Goal: Task Accomplishment & Management: Complete application form

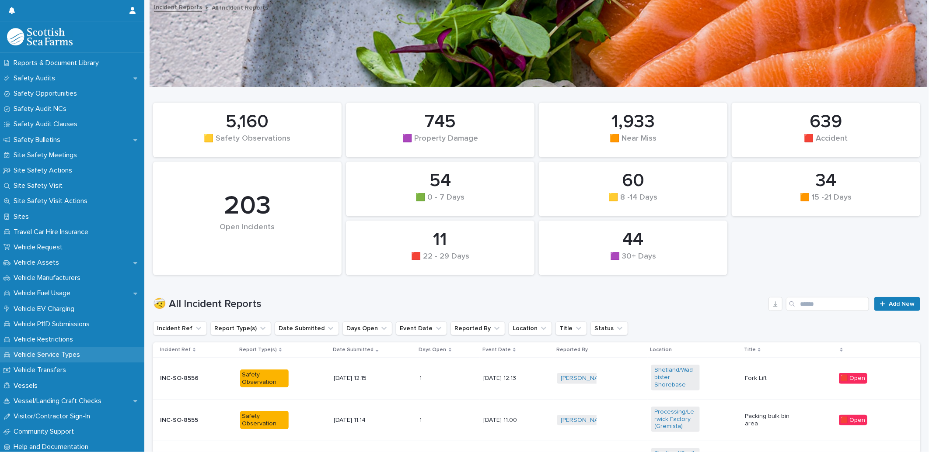
scroll to position [569, 0]
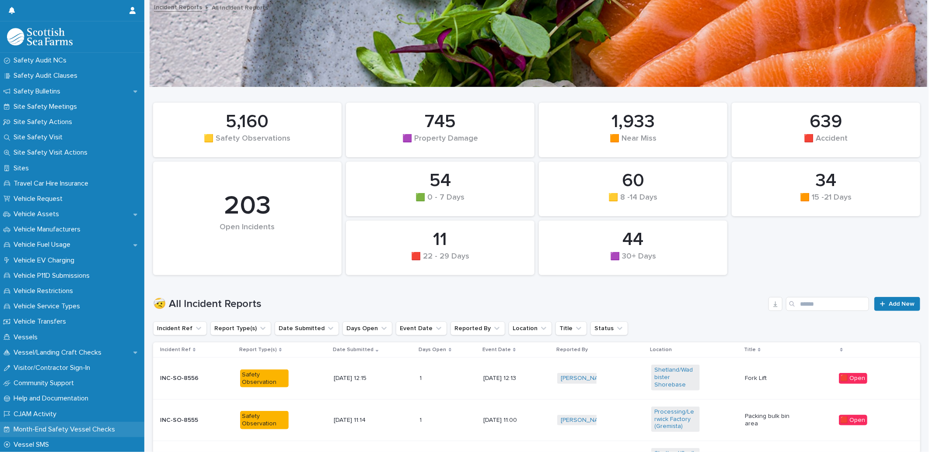
click at [71, 427] on p "Month-End Safety Vessel Checks" at bounding box center [66, 430] width 112 height 8
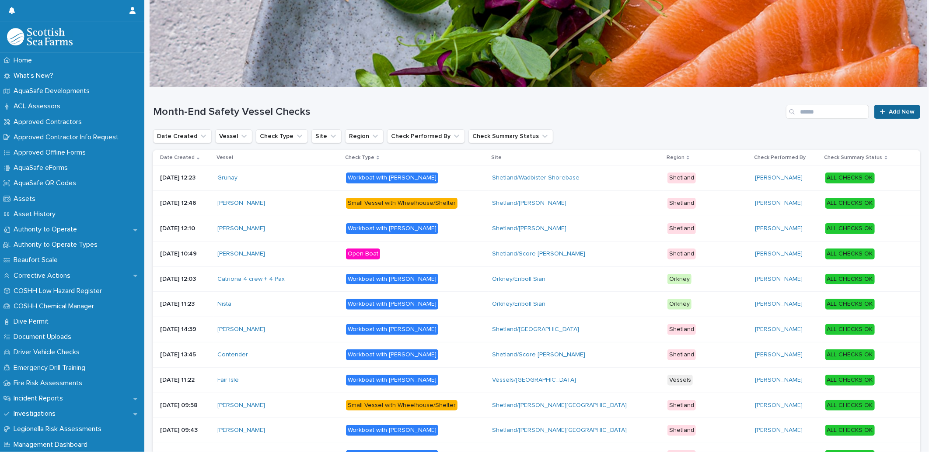
click at [895, 109] on span "Add New" at bounding box center [901, 112] width 26 height 6
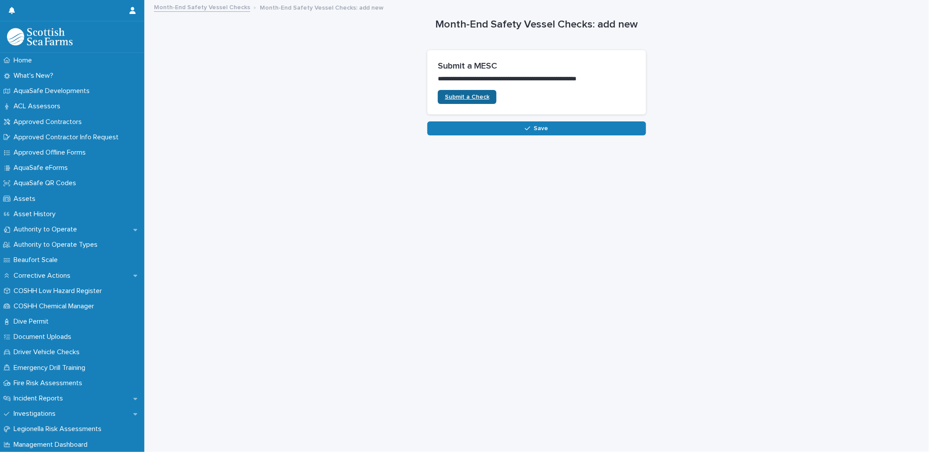
click at [455, 99] on span "Submit a Check" at bounding box center [467, 97] width 45 height 6
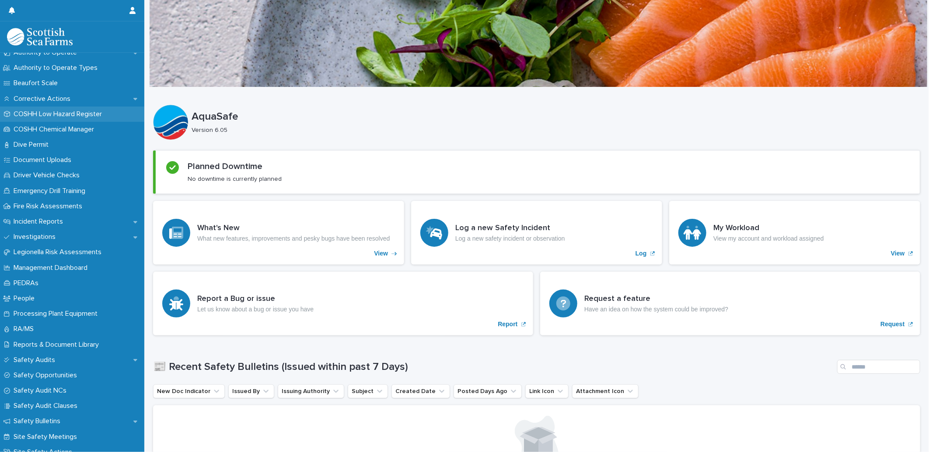
scroll to position [194, 0]
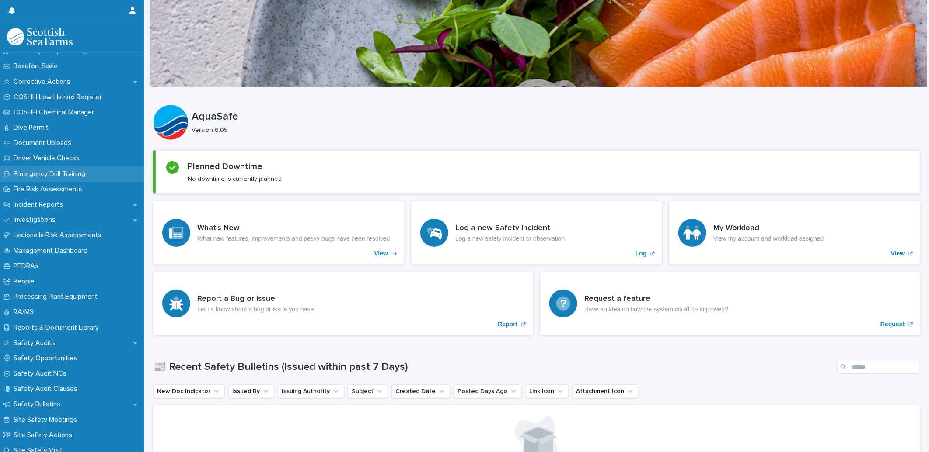
click at [34, 167] on div "Emergency Drill Training" at bounding box center [72, 174] width 144 height 15
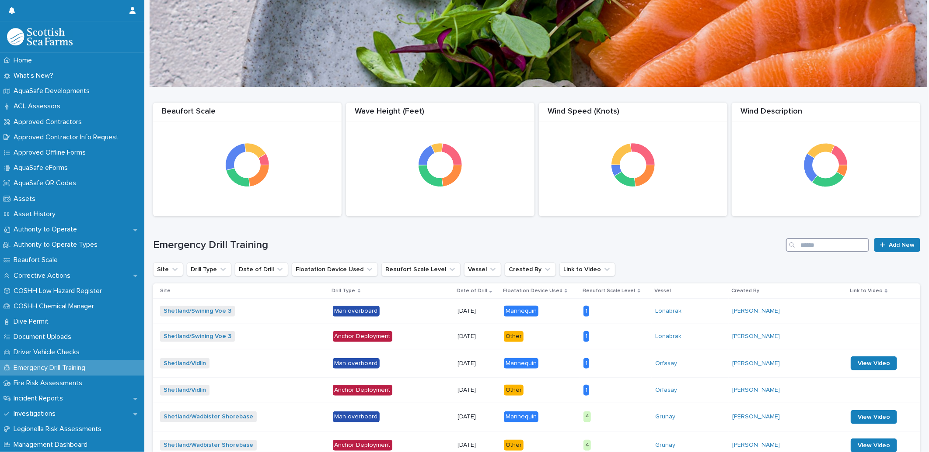
click at [811, 242] on input "Search" at bounding box center [827, 245] width 83 height 14
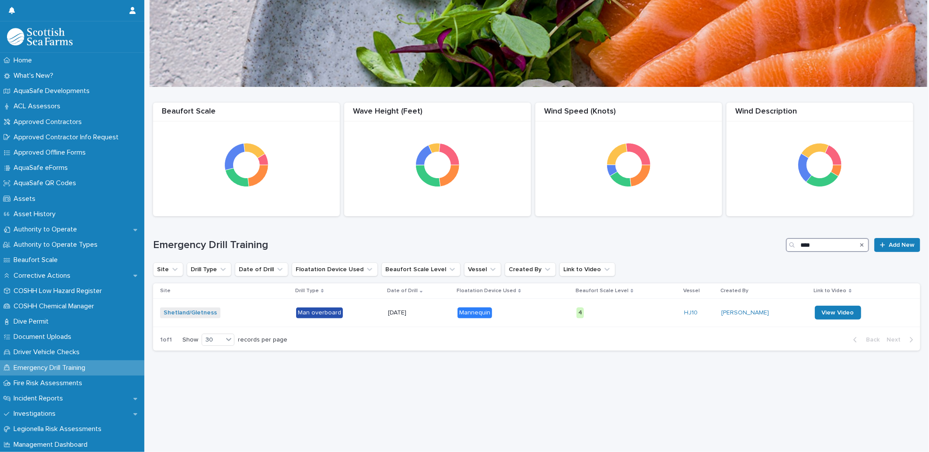
type input "****"
